Goal: Transaction & Acquisition: Purchase product/service

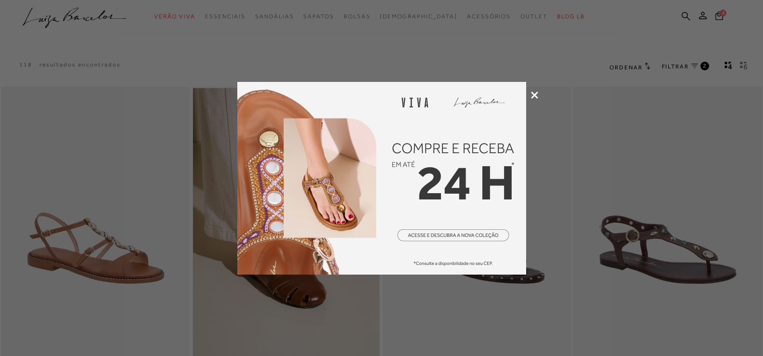
click at [534, 96] on icon at bounding box center [534, 94] width 7 height 7
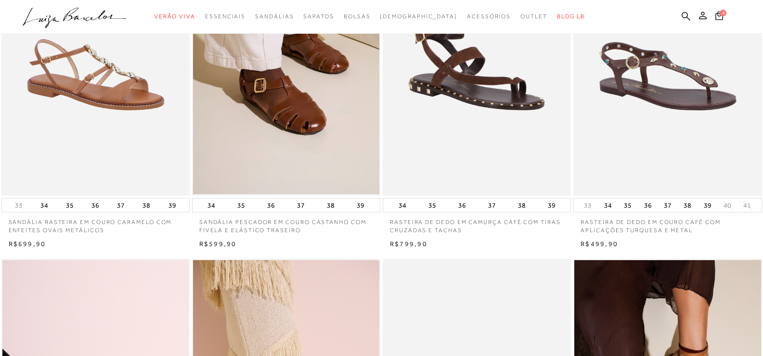
scroll to position [177, 0]
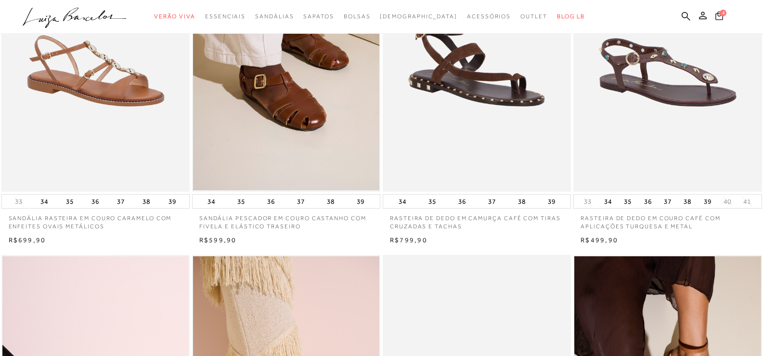
click at [719, 15] on icon at bounding box center [719, 15] width 8 height 9
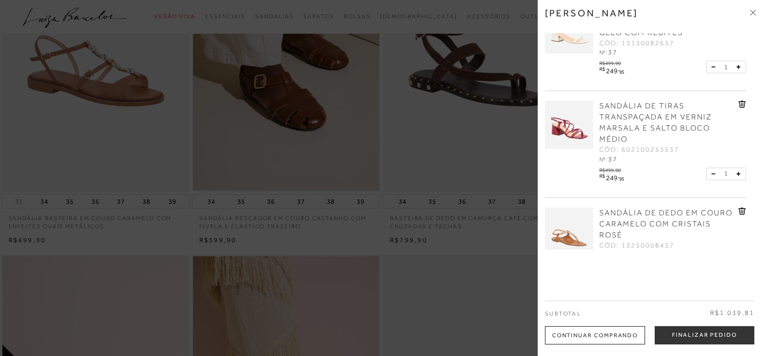
scroll to position [144, 0]
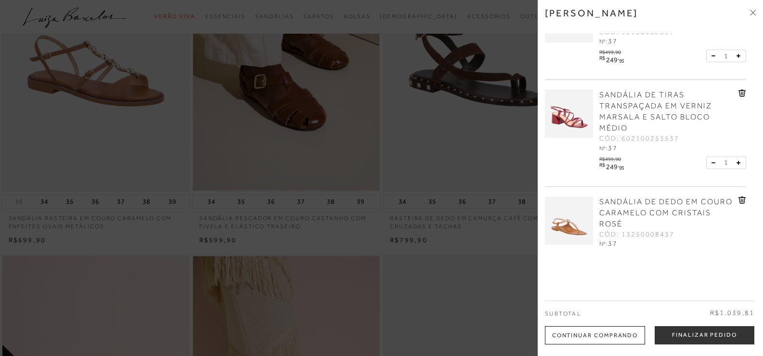
click at [752, 11] on icon at bounding box center [753, 13] width 6 height 6
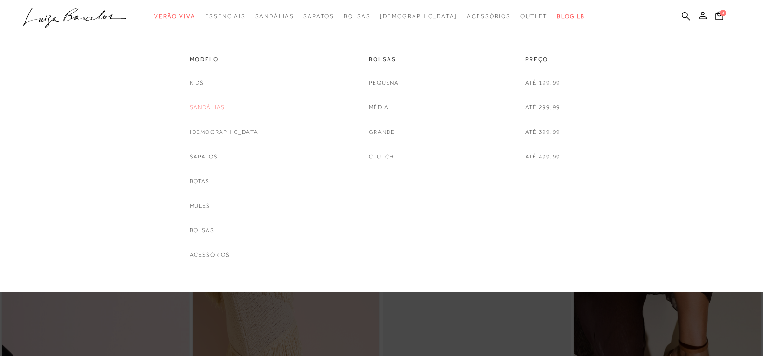
click at [225, 108] on link "Sandálias" at bounding box center [208, 107] width 36 height 10
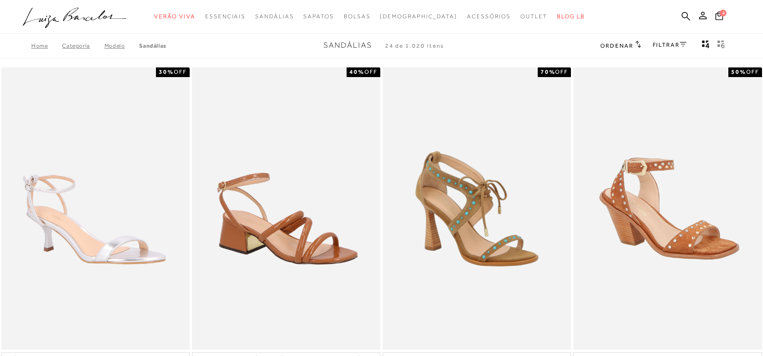
click at [679, 41] on link "FILTRAR" at bounding box center [669, 44] width 34 height 7
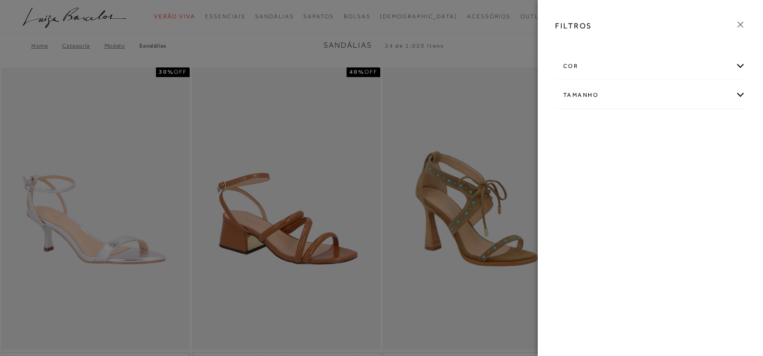
click at [589, 91] on div "Tamanho" at bounding box center [650, 94] width 190 height 25
click at [579, 168] on link "Ver mais..." at bounding box center [581, 167] width 26 height 7
click at [675, 178] on span "37/38" at bounding box center [664, 176] width 23 height 7
click at [661, 178] on input "37/38" at bounding box center [656, 179] width 10 height 10
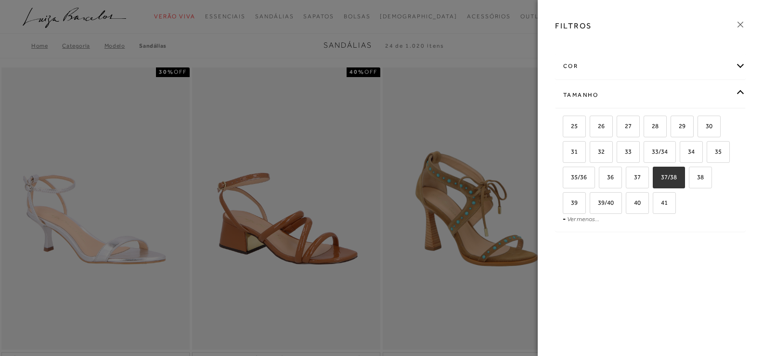
checkbox input "true"
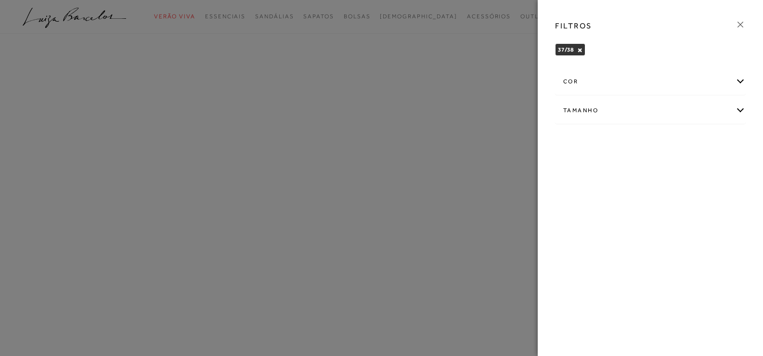
click at [516, 24] on div at bounding box center [381, 178] width 763 height 356
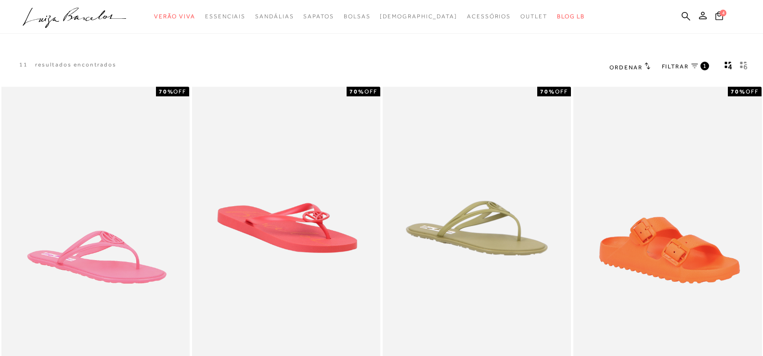
click at [670, 67] on span "FILTRAR" at bounding box center [675, 67] width 27 height 8
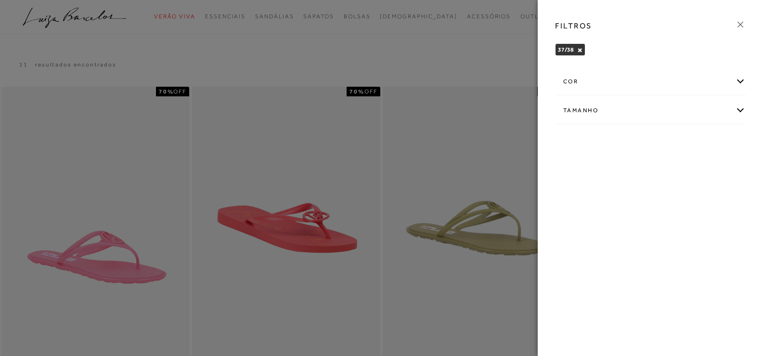
click at [602, 110] on div "Tamanho" at bounding box center [650, 110] width 190 height 25
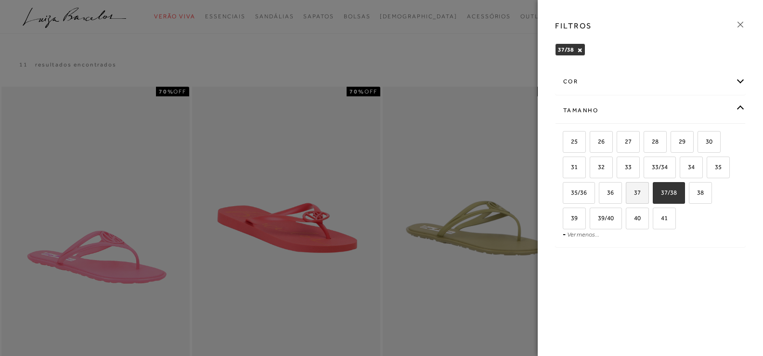
click at [634, 189] on span "37" at bounding box center [633, 192] width 14 height 7
click at [634, 189] on input "37" at bounding box center [629, 194] width 10 height 10
checkbox input "true"
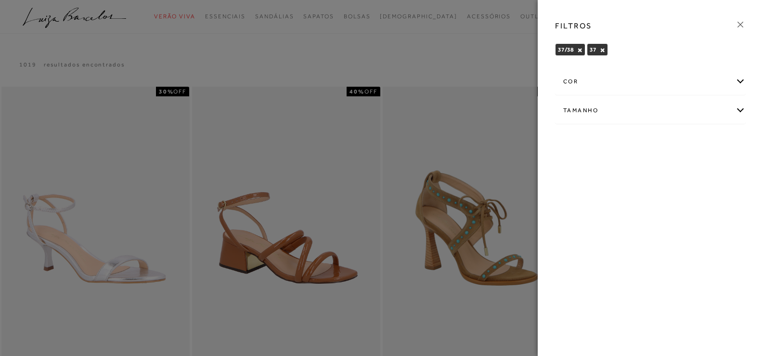
click at [579, 51] on button "×" at bounding box center [579, 50] width 5 height 7
click at [579, 51] on div "37 × Limpar todos os refinamentos" at bounding box center [650, 50] width 191 height 15
click at [481, 62] on div at bounding box center [381, 178] width 763 height 356
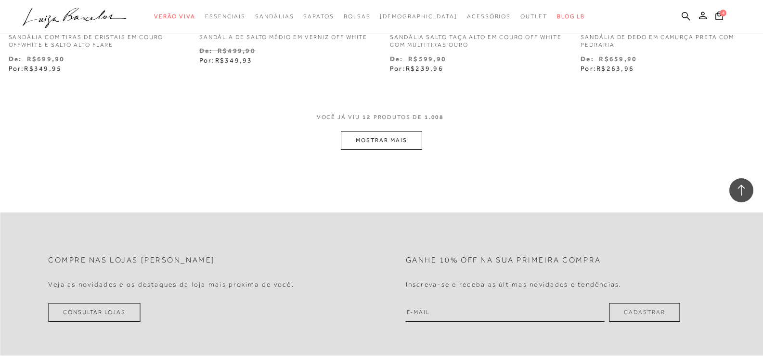
scroll to position [1073, 0]
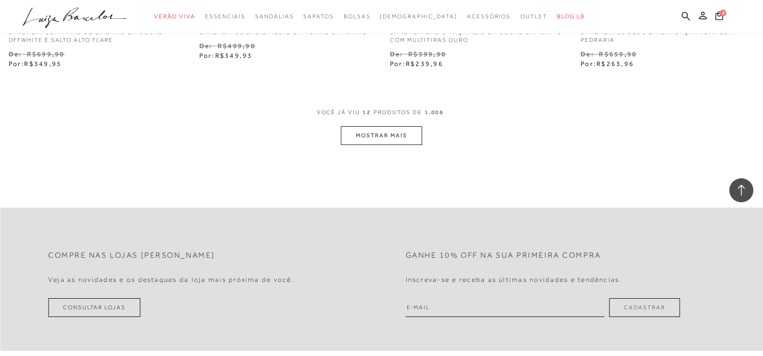
click at [366, 136] on button "MOSTRAR MAIS" at bounding box center [381, 135] width 81 height 19
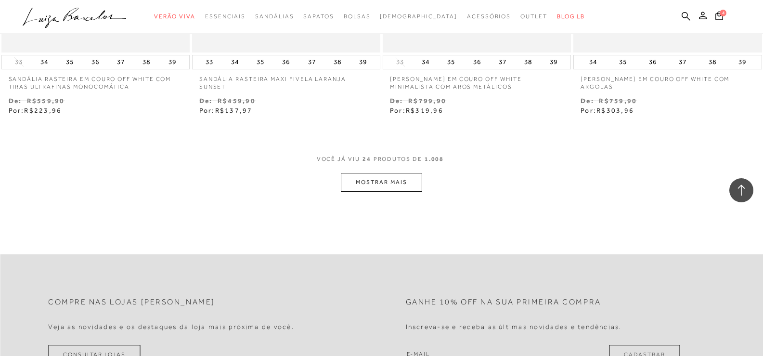
scroll to position [2126, 0]
